Goal: Navigation & Orientation: Understand site structure

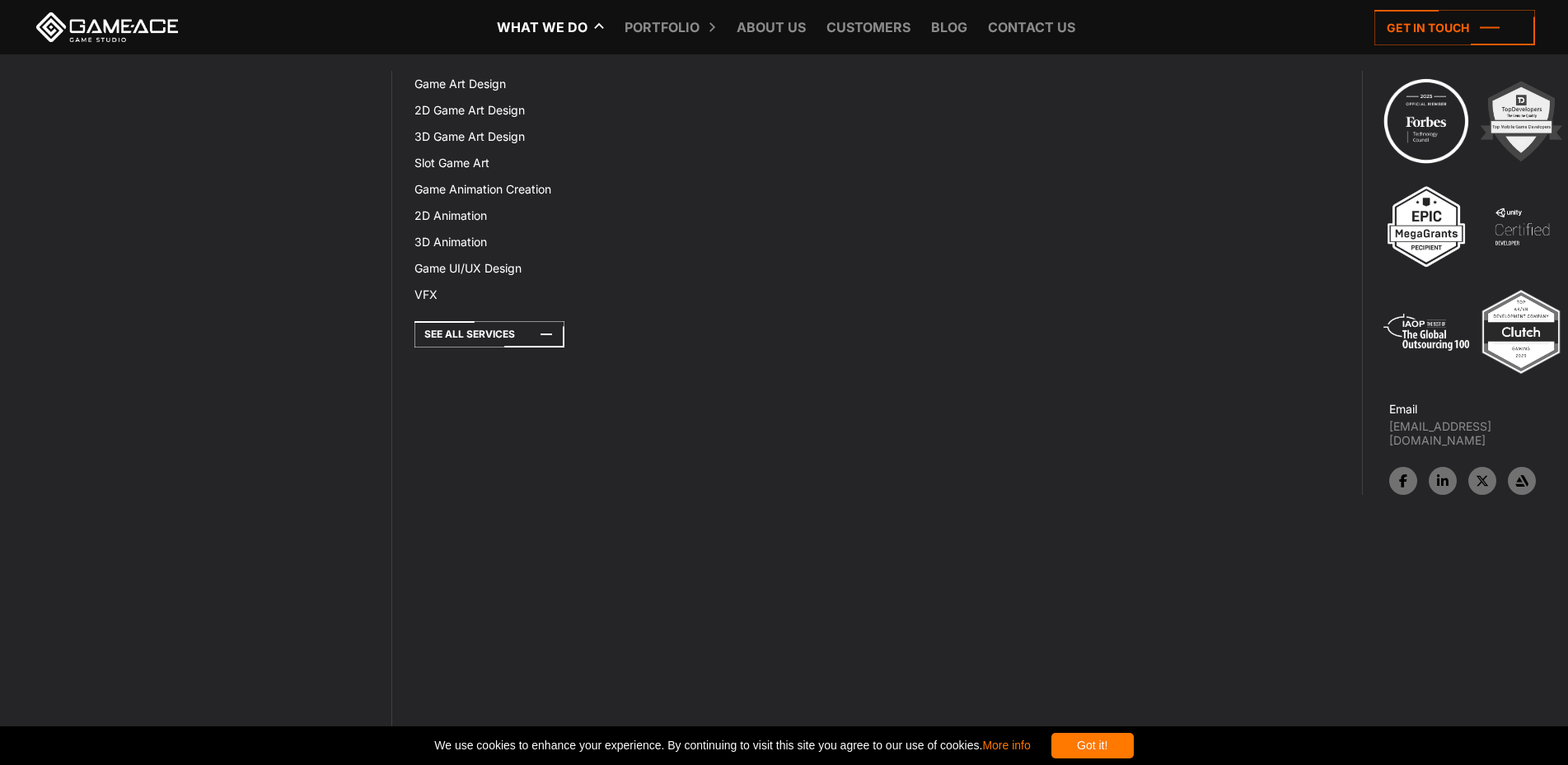
scroll to position [16231, 0]
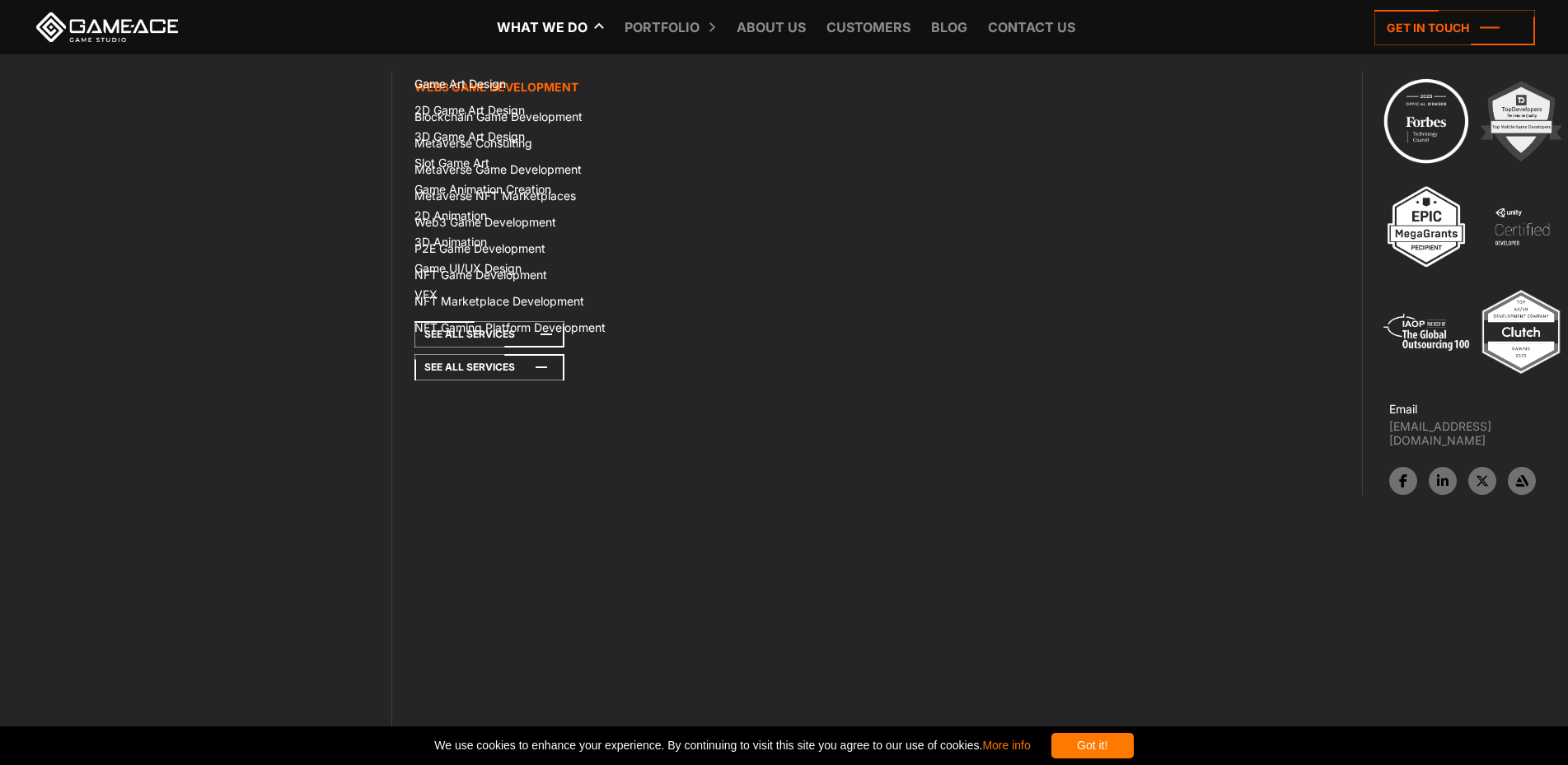
click at [455, 354] on icon at bounding box center [489, 367] width 150 height 26
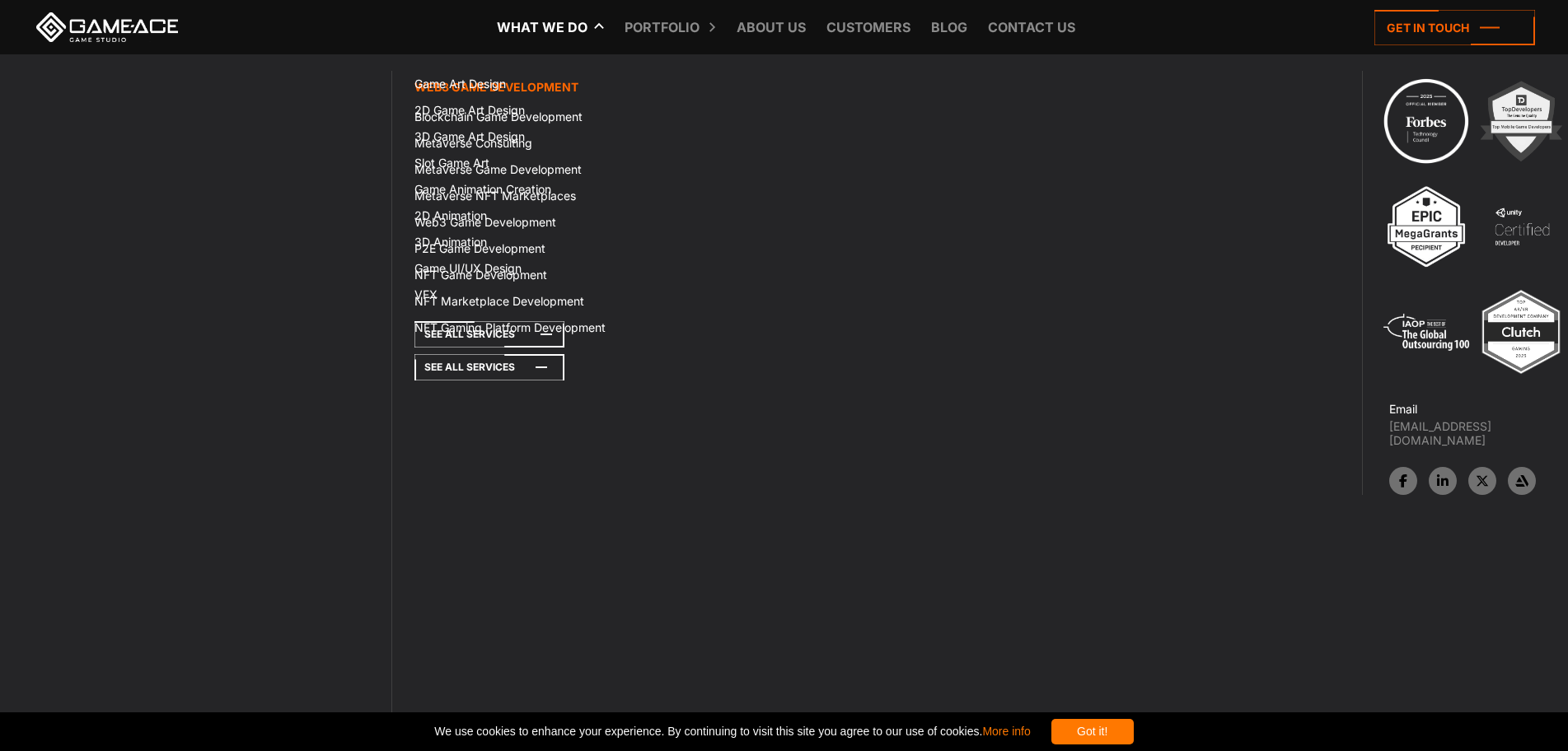
scroll to position [42540, 0]
click at [440, 354] on icon at bounding box center [489, 367] width 150 height 26
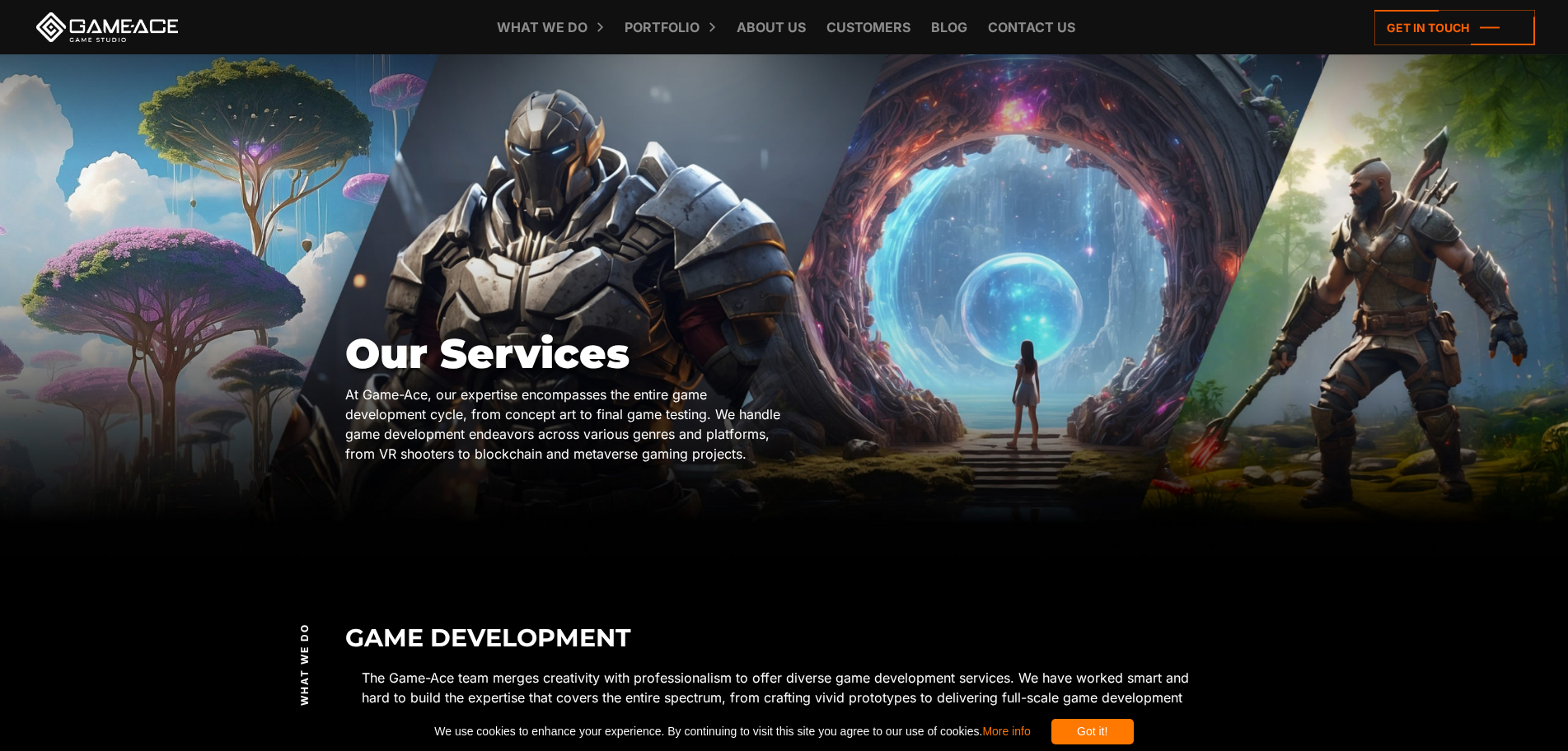
click at [496, 331] on h1 "Our Services" at bounding box center [565, 353] width 439 height 45
